Goal: Navigation & Orientation: Find specific page/section

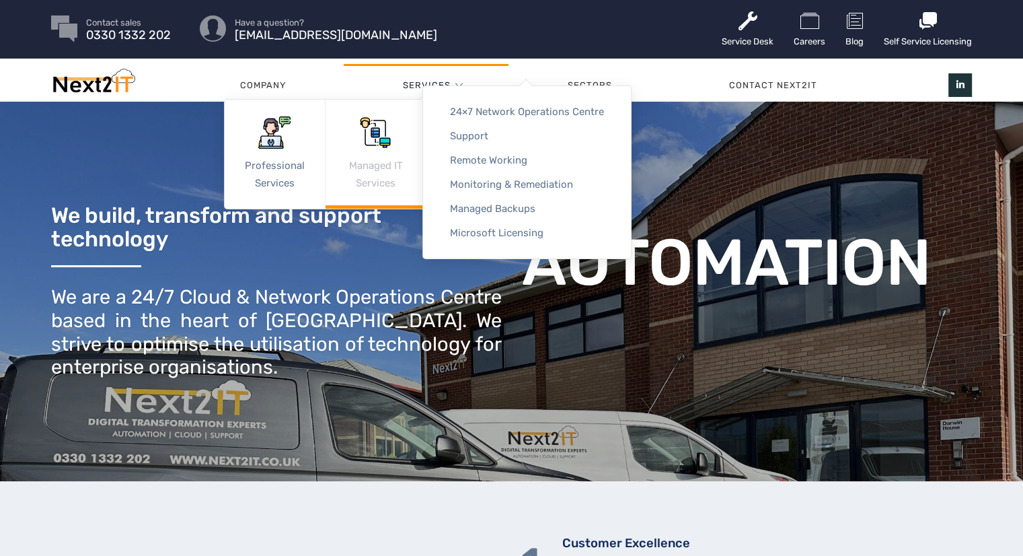
click at [392, 149] on link "Managed IT Services" at bounding box center [376, 154] width 100 height 109
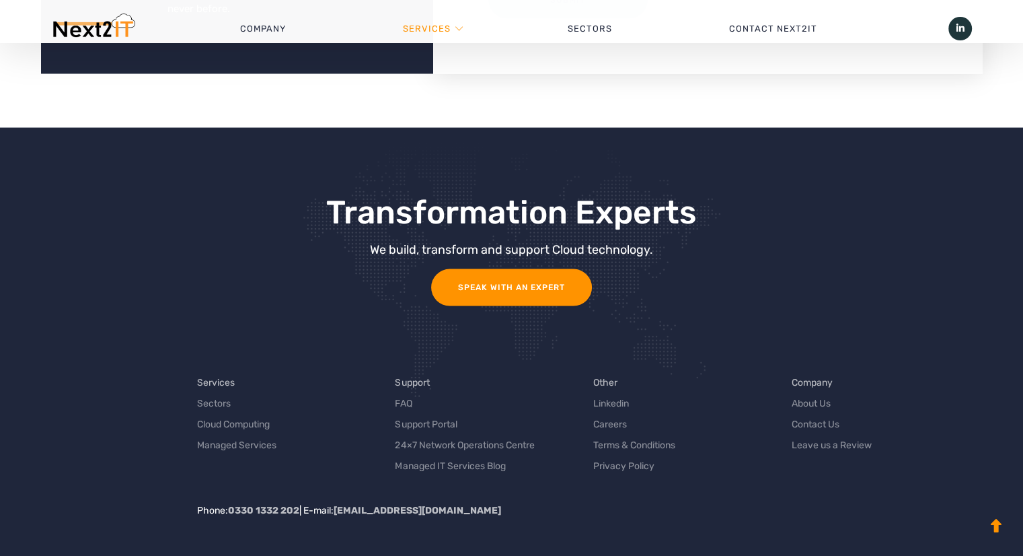
scroll to position [2758, 0]
click at [818, 395] on link "About Us" at bounding box center [811, 402] width 39 height 14
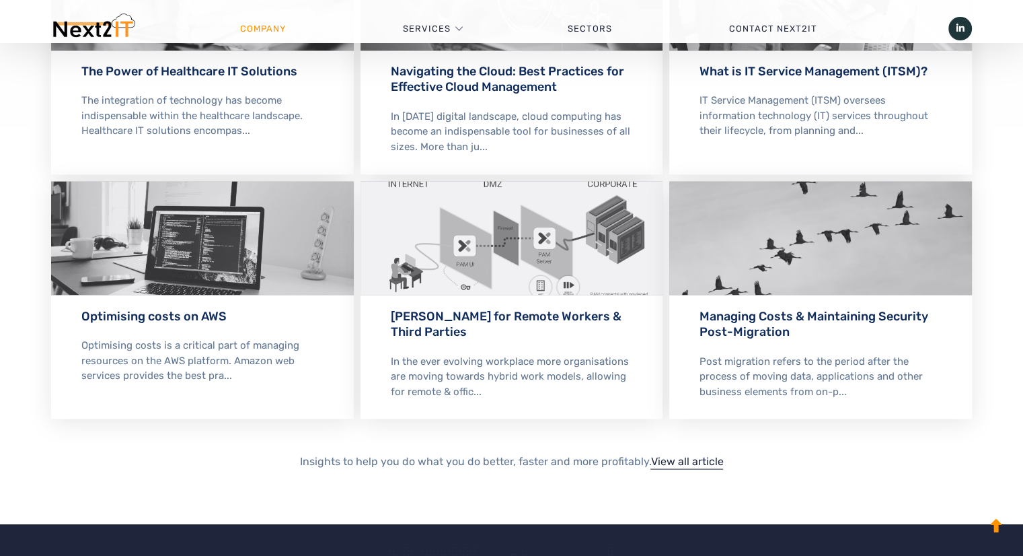
scroll to position [2556, 0]
